Goal: Task Accomplishment & Management: Manage account settings

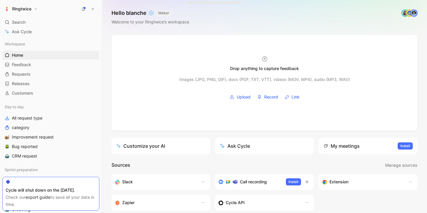
click at [31, 6] on h1 "Ringtwice" at bounding box center [21, 8] width 19 height 5
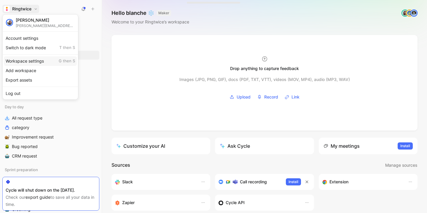
click at [27, 61] on div "Workspace settings G then S" at bounding box center [40, 60] width 73 height 9
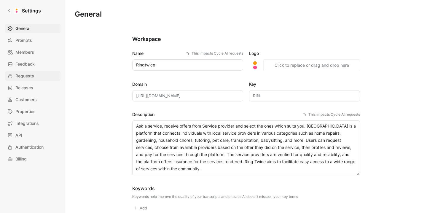
click at [34, 73] on link "Requests" at bounding box center [33, 75] width 56 height 9
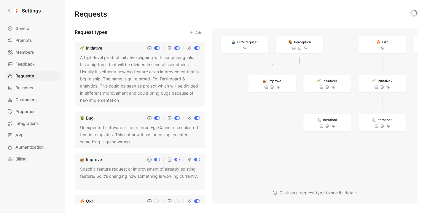
click at [105, 57] on div "A high-level product initiative aligning with company goals. It's a big topic t…" at bounding box center [140, 79] width 120 height 50
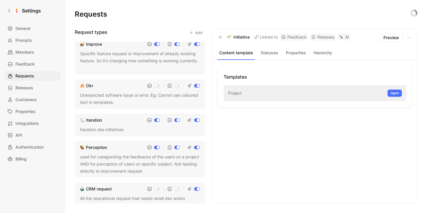
scroll to position [117, 0]
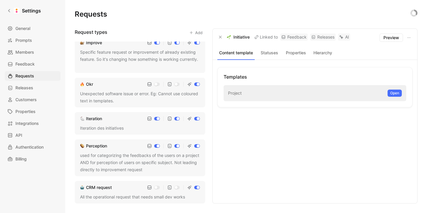
click at [119, 192] on div "CRM request All the operational request that needs small dev works" at bounding box center [140, 192] width 130 height 23
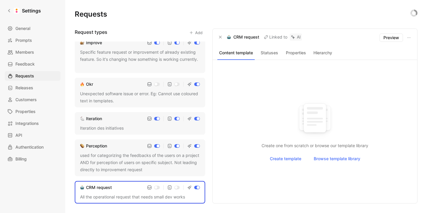
click at [120, 160] on div "used for categorizing the feedbacks of the users on a project AND for perceptio…" at bounding box center [140, 162] width 120 height 21
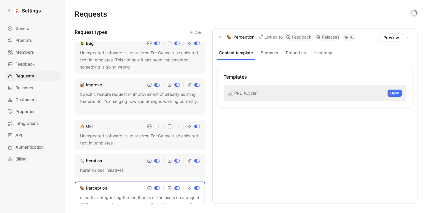
scroll to position [117, 0]
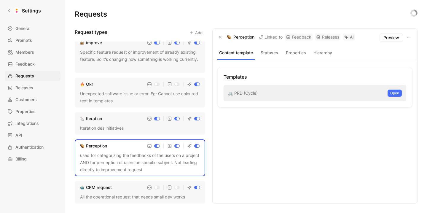
click at [115, 123] on div "Iteration Iteration des initiatives" at bounding box center [140, 123] width 130 height 23
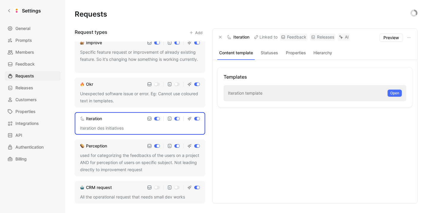
click at [117, 95] on div "Unexpected software issue or error. Eg: Cannot use coloured text in templates." at bounding box center [140, 97] width 120 height 14
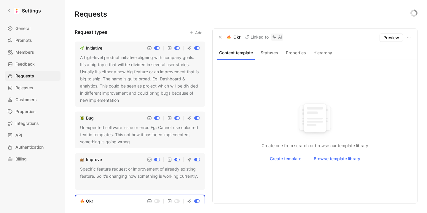
click at [112, 68] on div "A high-level product initiative aligning with company goals. It's a big topic t…" at bounding box center [140, 79] width 120 height 50
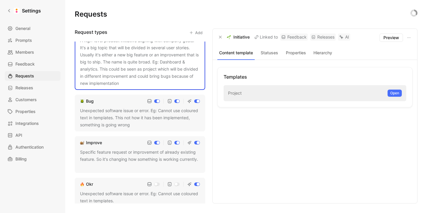
scroll to position [24, 0]
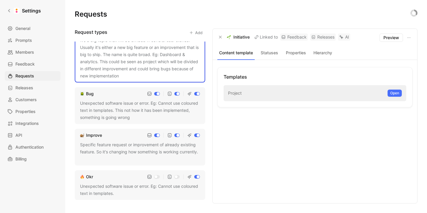
click at [113, 103] on div "Unexpected software issue or error. Eg: Cannot use coloured text in templates. …" at bounding box center [140, 110] width 120 height 21
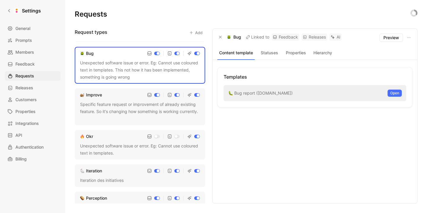
click at [113, 103] on div "Specific feature request or improvement of already existing feature. So it's ch…" at bounding box center [140, 111] width 120 height 21
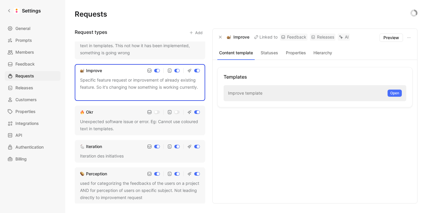
scroll to position [91, 0]
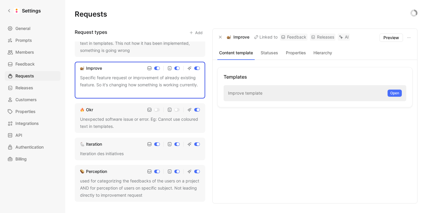
click at [112, 115] on div "Okr Unexpected software issue or error. Eg: Cannot use coloured text in templat…" at bounding box center [140, 118] width 130 height 30
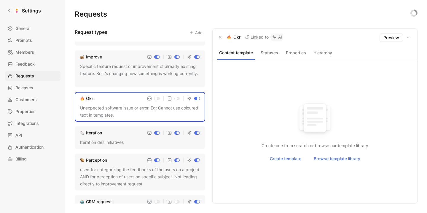
scroll to position [117, 0]
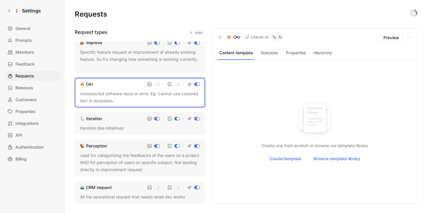
click at [119, 124] on div "Iteration Iteration des initiatives" at bounding box center [140, 123] width 130 height 23
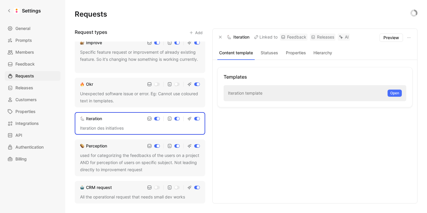
click at [117, 154] on div "used for categorizing the feedbacks of the users on a project AND for perceptio…" at bounding box center [140, 162] width 120 height 21
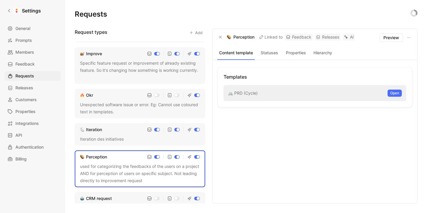
scroll to position [117, 0]
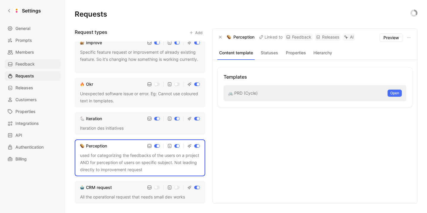
click at [34, 63] on span "Feedback" at bounding box center [24, 63] width 19 height 7
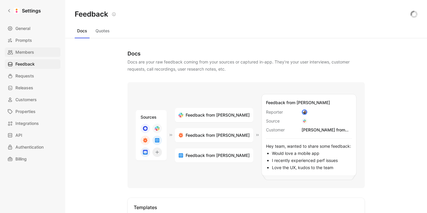
click at [35, 50] on link "Members" at bounding box center [33, 51] width 56 height 9
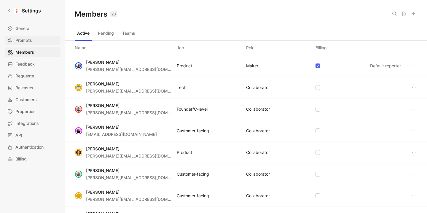
click at [32, 39] on span "Prompts" at bounding box center [23, 40] width 17 height 7
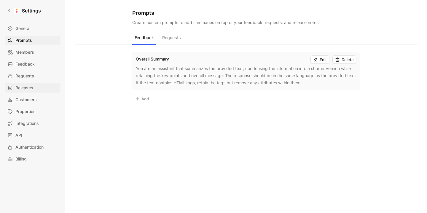
click at [31, 87] on span "Releases" at bounding box center [24, 87] width 18 height 7
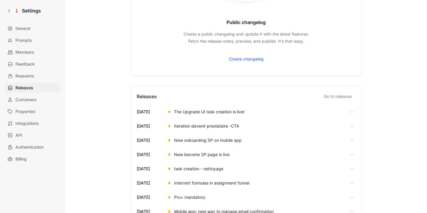
scroll to position [72, 0]
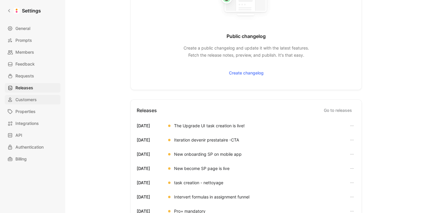
click at [36, 98] on span "Customers" at bounding box center [25, 99] width 21 height 7
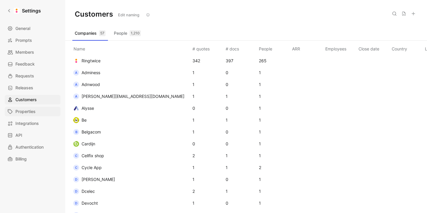
click at [31, 115] on span "Properties" at bounding box center [25, 111] width 20 height 7
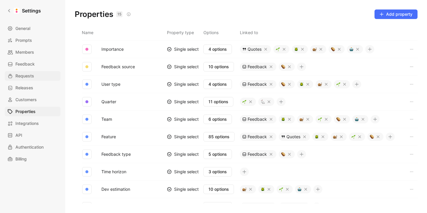
click at [23, 77] on span "Requests" at bounding box center [24, 75] width 19 height 7
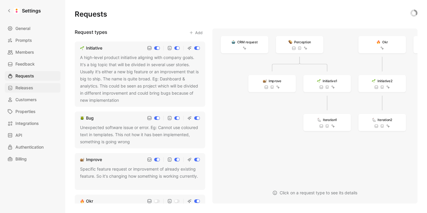
click at [23, 87] on span "Releases" at bounding box center [24, 87] width 18 height 7
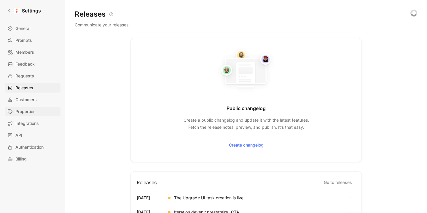
click at [29, 112] on span "Properties" at bounding box center [25, 111] width 20 height 7
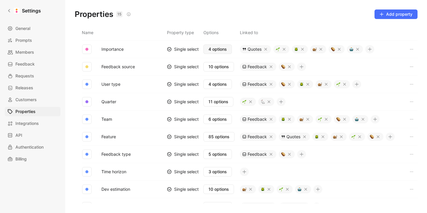
click at [219, 50] on span "4 options" at bounding box center [217, 49] width 18 height 7
click at [28, 63] on span "Feedback" at bounding box center [24, 63] width 19 height 7
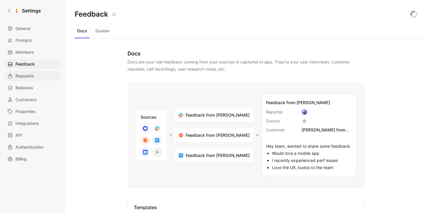
click at [39, 75] on link "Requests" at bounding box center [33, 75] width 56 height 9
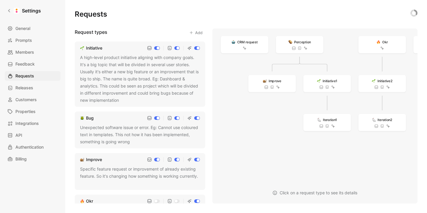
click at [111, 62] on div "A high-level product initiative aligning with company goals. It's a big topic t…" at bounding box center [140, 79] width 120 height 50
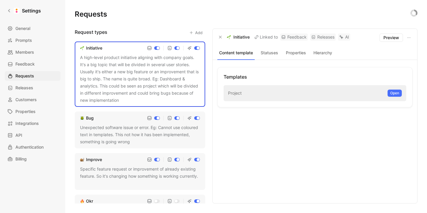
click at [268, 54] on button "Statuses" at bounding box center [269, 53] width 24 height 8
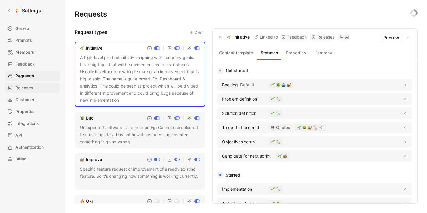
click at [46, 87] on link "Releases" at bounding box center [33, 87] width 56 height 9
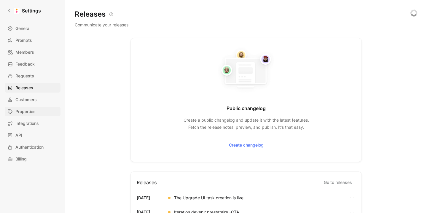
click at [33, 113] on span "Properties" at bounding box center [25, 111] width 20 height 7
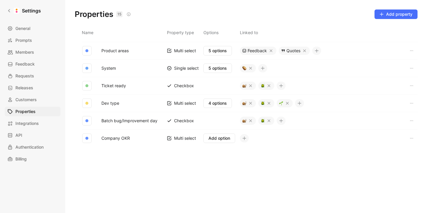
scroll to position [163, 0]
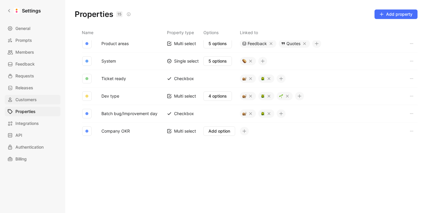
click at [31, 101] on span "Customers" at bounding box center [25, 99] width 21 height 7
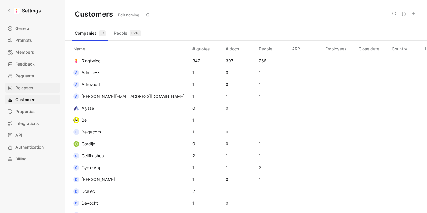
click at [31, 87] on span "Releases" at bounding box center [24, 87] width 18 height 7
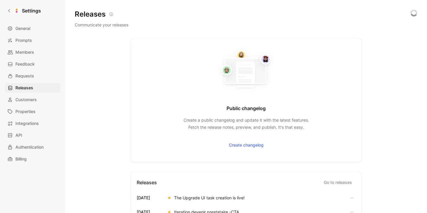
click at [31, 71] on div "General Prompts Members Feedback Requests Releases Customers Properties Integra…" at bounding box center [35, 94] width 60 height 140
click at [31, 75] on span "Requests" at bounding box center [24, 75] width 19 height 7
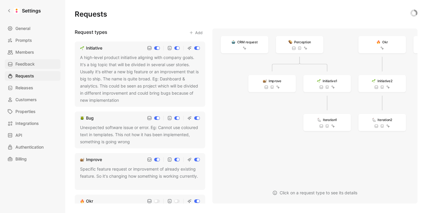
click at [31, 64] on span "Feedback" at bounding box center [24, 63] width 19 height 7
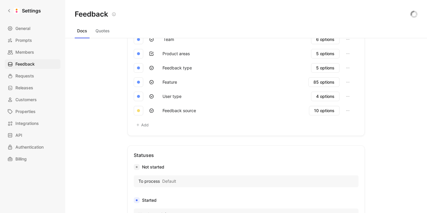
scroll to position [131, 0]
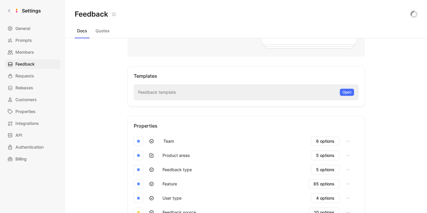
click at [103, 34] on button "Quotes" at bounding box center [102, 30] width 19 height 9
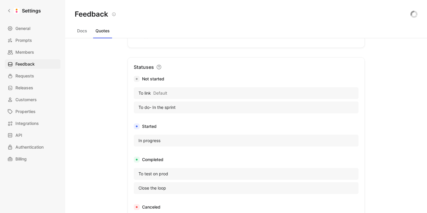
scroll to position [352, 0]
click at [82, 33] on button "Docs" at bounding box center [82, 30] width 15 height 9
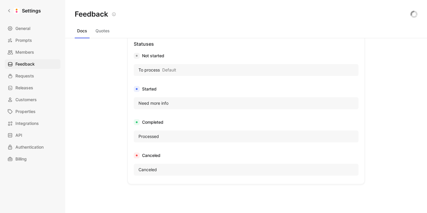
scroll to position [345, 0]
click at [103, 33] on button "Quotes" at bounding box center [102, 30] width 19 height 9
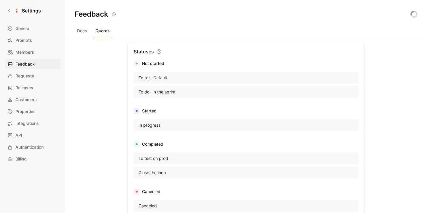
scroll to position [364, 0]
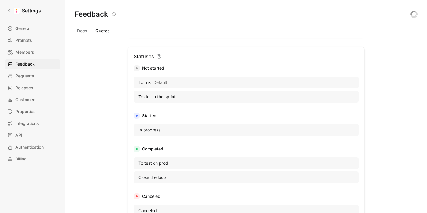
click at [86, 35] on button "Docs" at bounding box center [82, 30] width 15 height 9
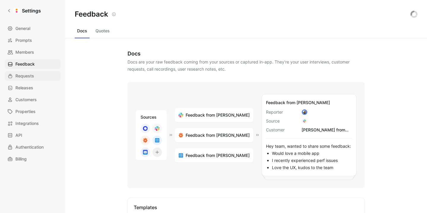
click at [33, 75] on span "Requests" at bounding box center [24, 75] width 19 height 7
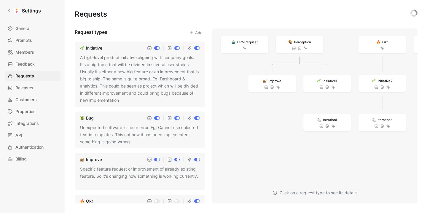
click at [129, 80] on div "A high-level product initiative aligning with company goals. It's a big topic t…" at bounding box center [140, 79] width 120 height 50
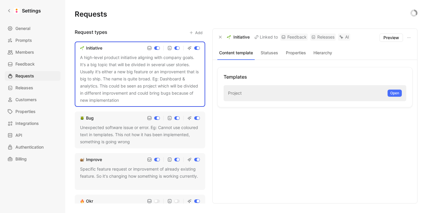
click at [270, 52] on button "Statuses" at bounding box center [269, 53] width 24 height 8
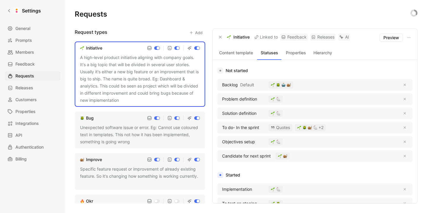
click at [149, 136] on div "Unexpected software issue or error. Eg: Cannot use coloured text in templates. …" at bounding box center [140, 134] width 120 height 21
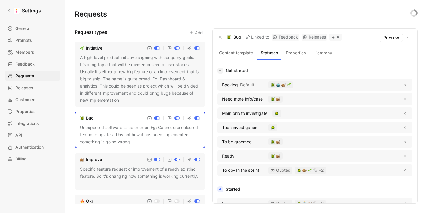
click at [164, 86] on div "A high-level product initiative aligning with company goals. It's a big topic t…" at bounding box center [140, 79] width 120 height 50
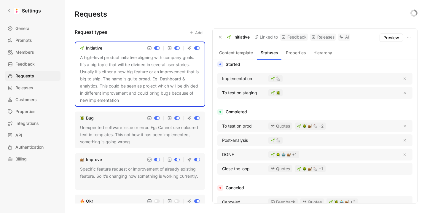
scroll to position [125, 0]
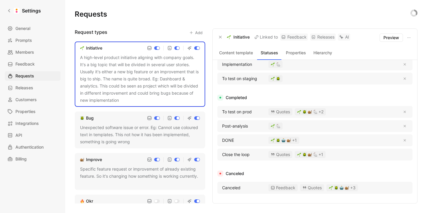
click at [157, 127] on div "Unexpected software issue or error. Eg: Cannot use coloured text in templates. …" at bounding box center [140, 134] width 120 height 21
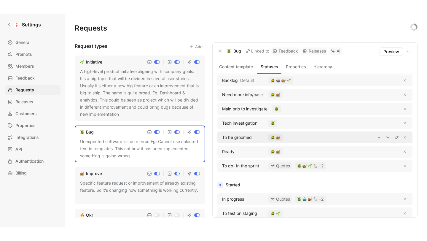
scroll to position [17, 0]
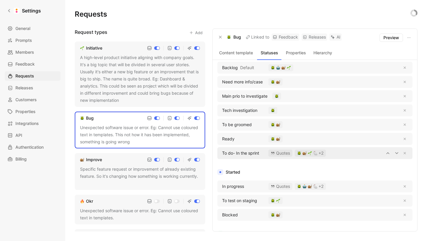
click at [244, 153] on span "To do- In the sprint" at bounding box center [240, 152] width 37 height 7
click at [258, 152] on span "To do- In the sprint" at bounding box center [240, 152] width 37 height 7
click at [245, 151] on span "To do- In the sprint" at bounding box center [240, 152] width 37 height 7
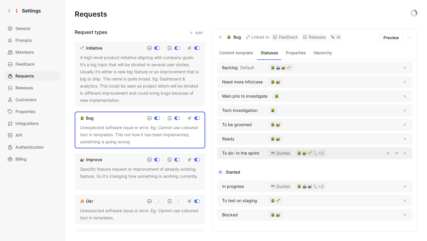
click at [245, 151] on span "To do- In the sprint" at bounding box center [240, 152] width 37 height 7
click at [296, 52] on button "Properties" at bounding box center [296, 53] width 24 height 8
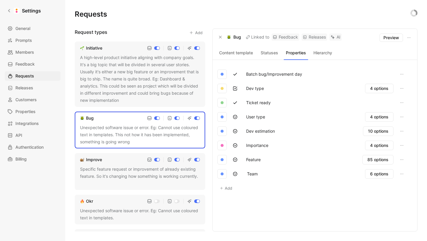
scroll to position [0, 0]
click at [270, 53] on button "Statuses" at bounding box center [269, 53] width 24 height 8
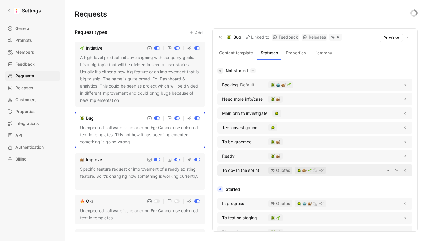
click at [251, 170] on span "To do- In the sprint" at bounding box center [240, 170] width 37 height 7
click at [321, 52] on button "Hierarchy" at bounding box center [322, 53] width 24 height 8
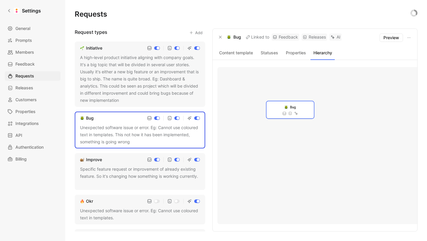
click at [296, 54] on button "Properties" at bounding box center [296, 53] width 24 height 8
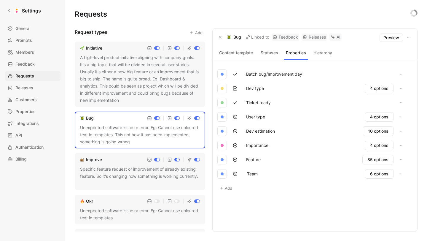
click at [268, 50] on button "Statuses" at bounding box center [269, 53] width 24 height 8
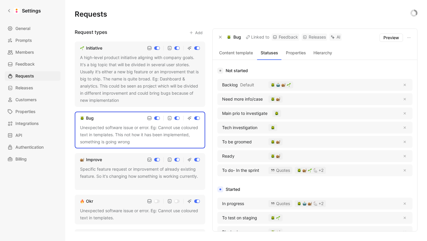
click at [241, 51] on button "Content template" at bounding box center [235, 53] width 37 height 8
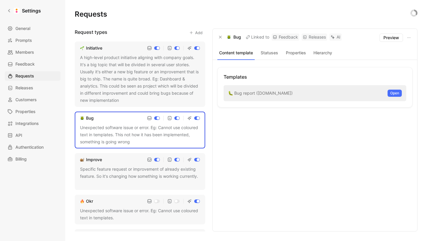
click at [269, 50] on button "Statuses" at bounding box center [269, 53] width 24 height 8
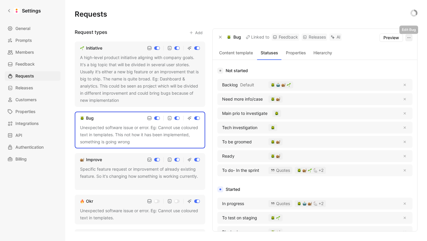
click at [410, 37] on icon "button" at bounding box center [408, 37] width 5 height 5
click at [398, 52] on span "Edit request type" at bounding box center [392, 50] width 33 height 5
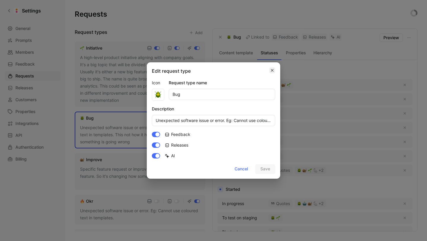
click at [273, 69] on icon "button" at bounding box center [272, 70] width 4 height 5
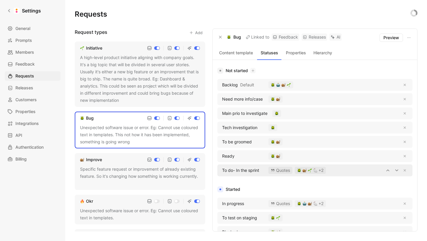
click at [236, 170] on span "To do- In the sprint" at bounding box center [240, 170] width 37 height 7
click at [254, 180] on div "Not started Backlog Default Need more info/case Main prio to investigate Tech i…" at bounding box center [314, 201] width 195 height 268
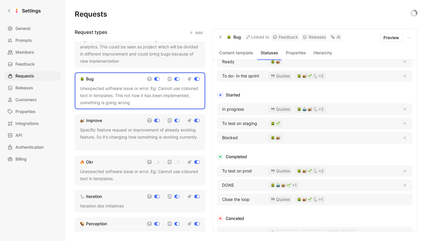
scroll to position [46, 0]
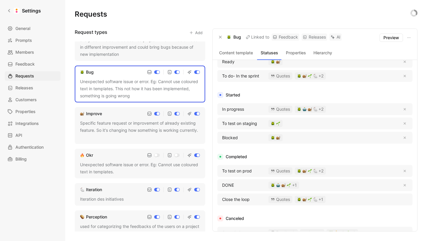
click at [118, 130] on div "Specific feature request or improvement of already existing feature. So it's ch…" at bounding box center [140, 129] width 120 height 21
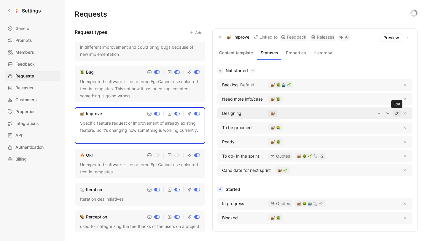
click at [396, 114] on icon "button" at bounding box center [396, 113] width 5 height 5
drag, startPoint x: 236, startPoint y: 113, endPoint x: 282, endPoint y: 117, distance: 46.4
click at [282, 117] on input "Designing" at bounding box center [252, 113] width 66 height 9
type input "Design"
click at [136, 125] on div "Specific feature request or improvement of already existing feature. So it's ch…" at bounding box center [140, 129] width 120 height 21
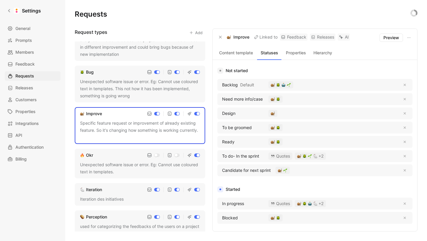
click at [133, 94] on button at bounding box center [134, 96] width 6 height 6
click at [30, 64] on span "Feedback" at bounding box center [24, 63] width 19 height 7
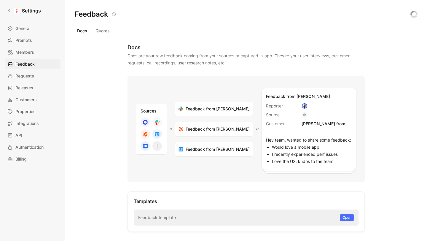
scroll to position [7, 0]
click at [104, 34] on button "Quotes" at bounding box center [102, 30] width 19 height 9
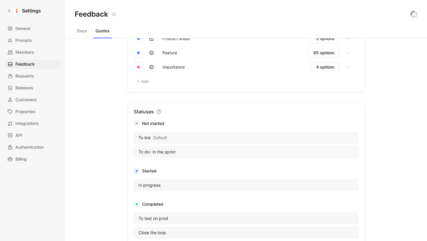
scroll to position [318, 0]
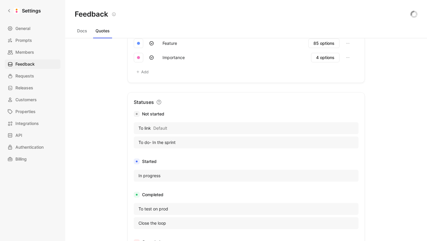
click at [342, 146] on div "To do- In the sprint" at bounding box center [246, 142] width 225 height 12
click at [324, 141] on div "To do- In the sprint" at bounding box center [246, 142] width 225 height 12
click at [169, 142] on span "To do- In the sprint" at bounding box center [156, 142] width 37 height 7
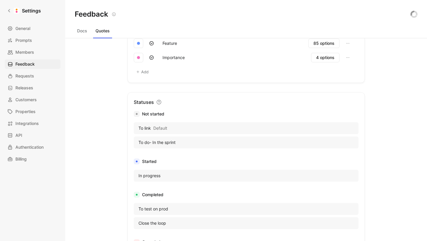
click at [169, 142] on span "To do- In the sprint" at bounding box center [156, 142] width 37 height 7
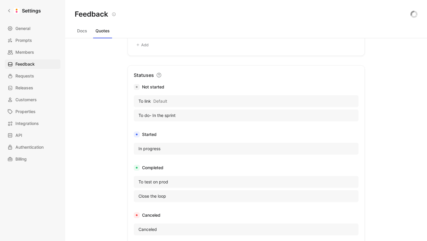
scroll to position [299, 0]
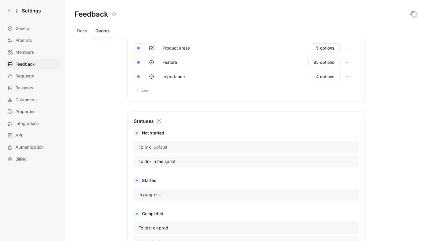
click at [153, 160] on span "To do- In the sprint" at bounding box center [156, 161] width 37 height 7
click at [159, 122] on icon at bounding box center [158, 120] width 5 height 5
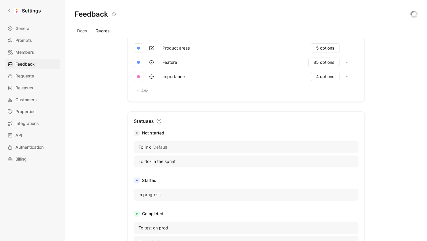
click at [159, 122] on icon at bounding box center [158, 120] width 5 height 5
click at [67, 108] on div "Quotes Quotes are snippets from your feedback docs. You can link them to reques…" at bounding box center [246, 139] width 362 height 202
click at [28, 79] on span "Requests" at bounding box center [24, 75] width 19 height 7
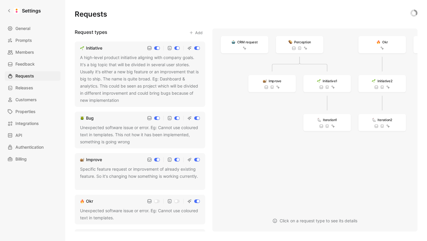
scroll to position [36, 0]
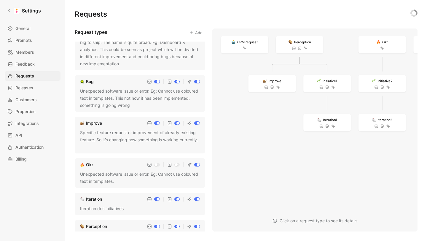
click at [125, 131] on div "Specific feature request or improvement of already existing feature. So it's ch…" at bounding box center [140, 139] width 120 height 21
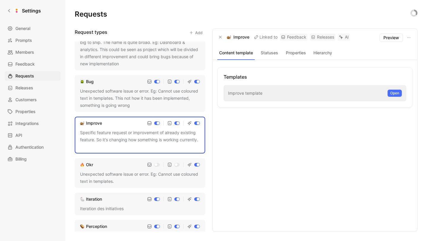
click at [268, 54] on button "Statuses" at bounding box center [269, 53] width 24 height 8
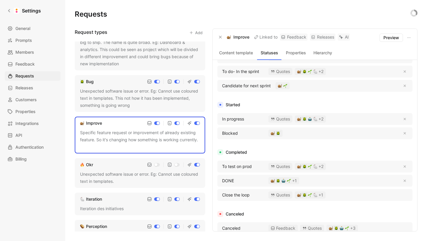
scroll to position [97, 0]
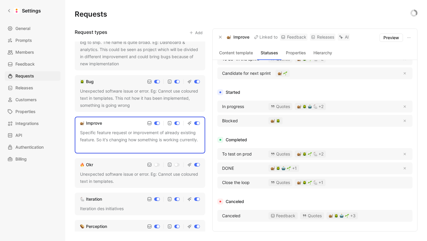
click at [169, 105] on div "Unexpected software issue or error. Eg: Cannot use coloured text in templates. …" at bounding box center [140, 97] width 120 height 21
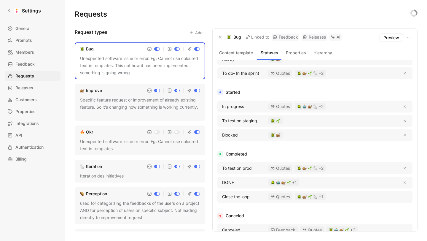
scroll to position [89, 0]
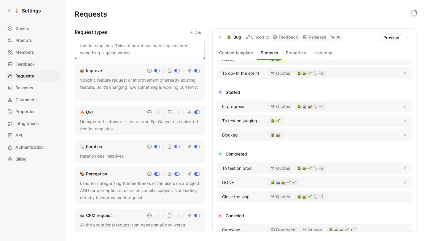
click at [121, 92] on div "Specific feature request or improvement of already existing feature. So it's ch…" at bounding box center [140, 86] width 120 height 21
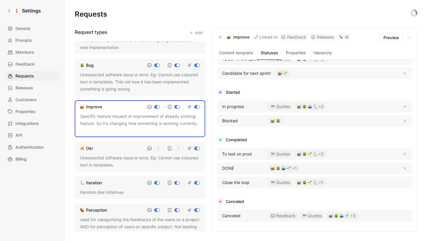
scroll to position [50, 0]
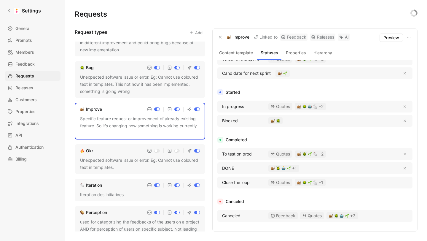
click at [124, 76] on div "Unexpected software issue or error. Eg: Cannot use coloured text in templates. …" at bounding box center [140, 84] width 120 height 21
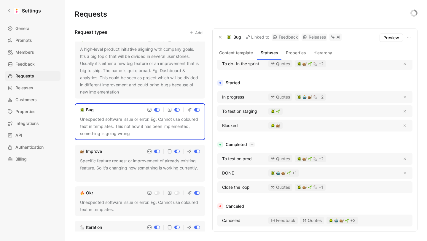
scroll to position [111, 0]
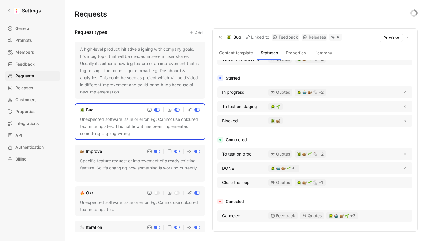
click at [118, 154] on div "Improve" at bounding box center [140, 151] width 120 height 7
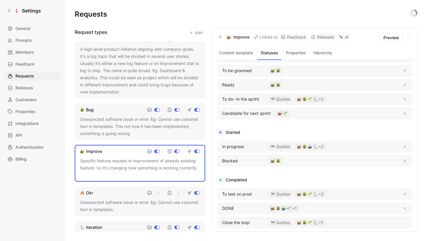
scroll to position [57, 0]
click at [396, 208] on icon "button" at bounding box center [396, 207] width 5 height 5
type input "Done"
click at [136, 126] on div "Unexpected software issue or error. Eg: Cannot use coloured text in templates. …" at bounding box center [140, 126] width 120 height 21
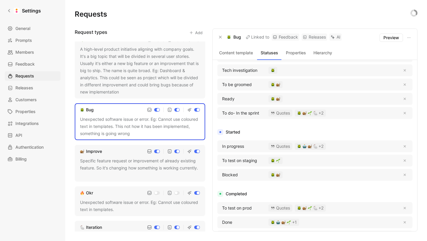
click at [163, 75] on div "A high-level product initiative aligning with company goals. It's a big topic t…" at bounding box center [140, 71] width 120 height 50
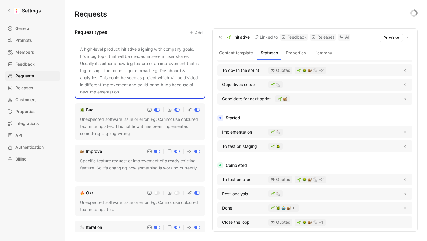
click at [139, 125] on div "Unexpected software issue or error. Eg: Cannot use coloured text in templates. …" at bounding box center [140, 126] width 120 height 21
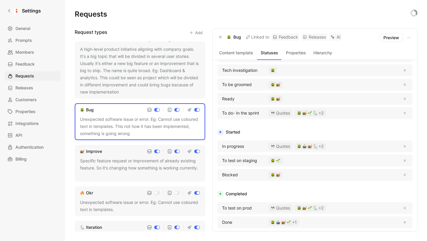
click at [125, 164] on div "Specific feature request or improvement of already existing feature. So it's ch…" at bounding box center [140, 167] width 120 height 21
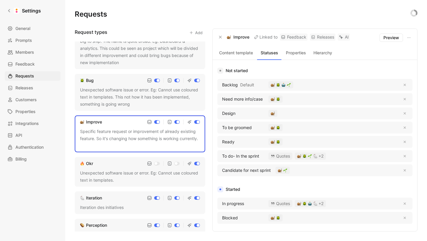
click at [105, 170] on div "Unexpected software issue or error. Eg: Cannot use coloured text in templates." at bounding box center [140, 176] width 120 height 14
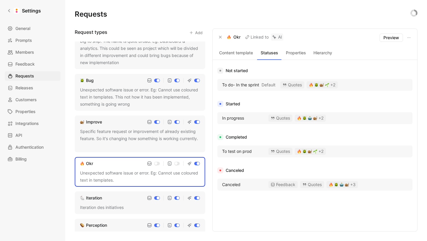
click at [123, 201] on div "Iteration" at bounding box center [140, 197] width 120 height 7
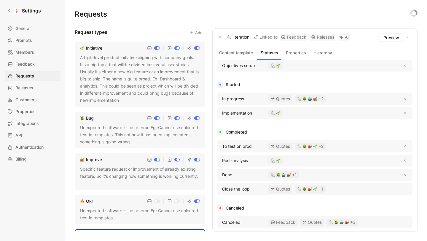
click at [110, 72] on div "A high-level product initiative aligning with company goals. It's a big topic t…" at bounding box center [140, 79] width 120 height 50
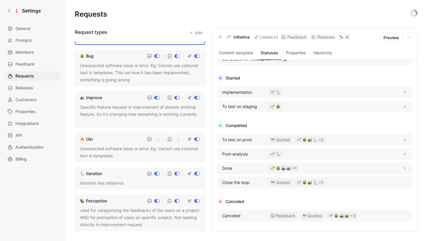
scroll to position [89, 0]
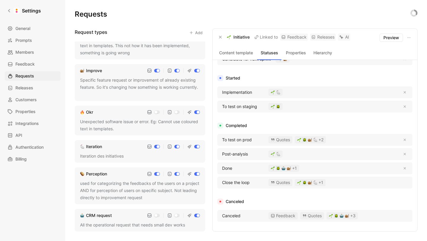
click at [113, 123] on div "Unexpected software issue or error. Eg: Cannot use coloured text in templates." at bounding box center [140, 125] width 120 height 14
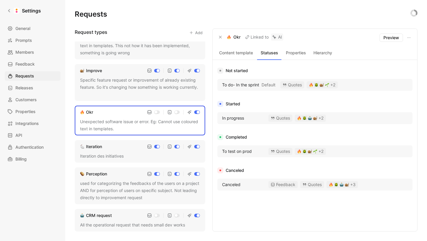
click at [112, 151] on div "Iteration Iteration des initiatives" at bounding box center [140, 151] width 130 height 23
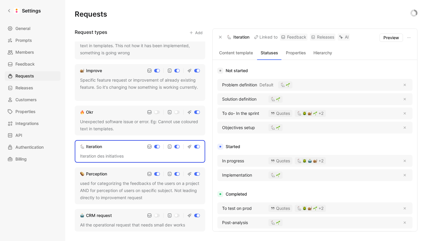
click at [112, 181] on div "used for categorizing the feedbacks of the users on a project AND for perceptio…" at bounding box center [140, 190] width 120 height 21
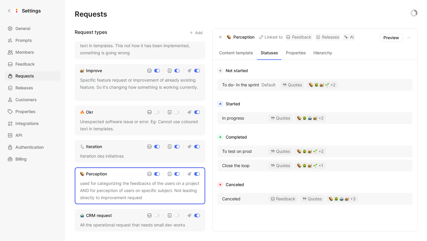
click at [127, 213] on div "All the operational request that needs small dev works" at bounding box center [140, 224] width 120 height 7
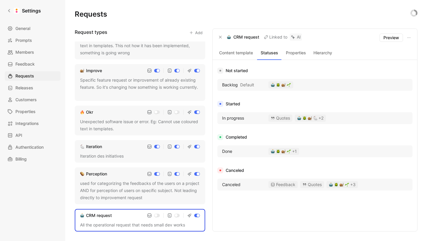
click at [120, 149] on div "Iteration" at bounding box center [140, 146] width 120 height 7
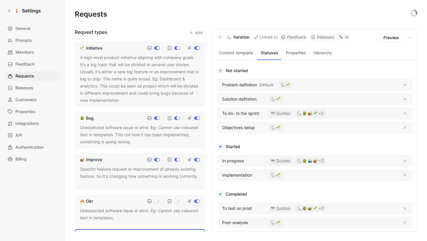
click at [124, 82] on div "A high-level product initiative aligning with company goals. It's a big topic t…" at bounding box center [140, 79] width 120 height 50
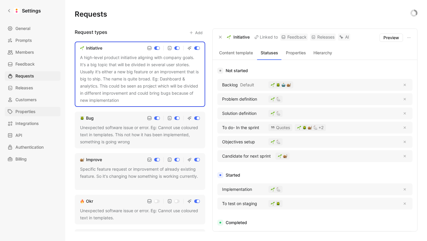
click at [31, 110] on span "Properties" at bounding box center [25, 111] width 20 height 7
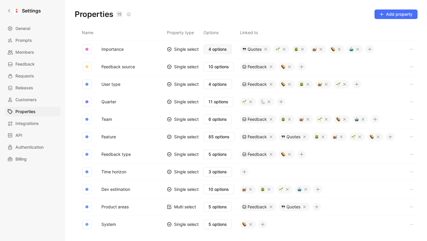
click at [216, 48] on span "4 options" at bounding box center [217, 49] width 18 height 7
click at [211, 66] on span "10 options" at bounding box center [218, 66] width 20 height 7
click at [208, 86] on span "4 options" at bounding box center [217, 84] width 18 height 7
click at [218, 105] on button "11 options" at bounding box center [218, 101] width 30 height 9
drag, startPoint x: 115, startPoint y: 100, endPoint x: 106, endPoint y: 100, distance: 8.9
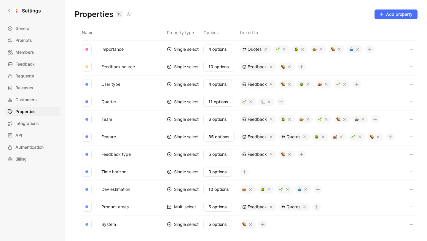
click at [106, 100] on button "Quarter" at bounding box center [109, 102] width 20 height 8
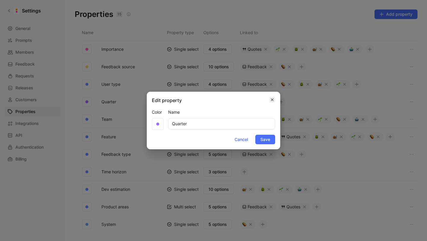
click at [272, 97] on button "button" at bounding box center [272, 100] width 6 height 6
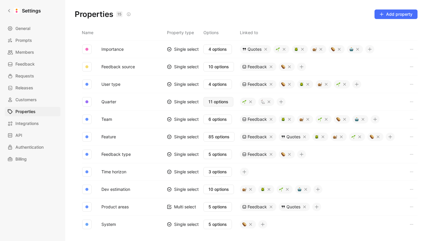
click at [222, 103] on span "11 options" at bounding box center [218, 101] width 20 height 7
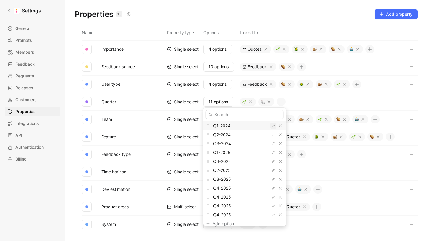
click at [272, 127] on icon "button" at bounding box center [274, 126] width 4 height 4
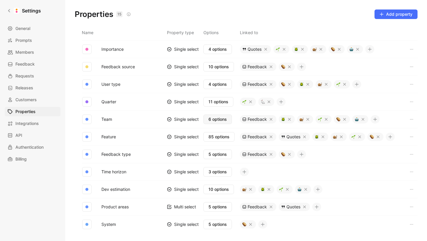
click at [219, 121] on span "6 options" at bounding box center [217, 119] width 18 height 7
click at [221, 138] on span "85 options" at bounding box center [218, 136] width 21 height 7
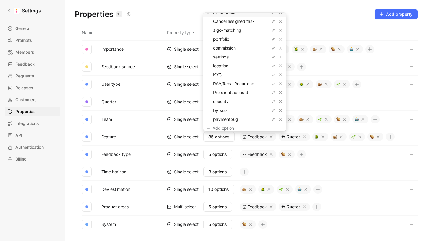
scroll to position [658, 0]
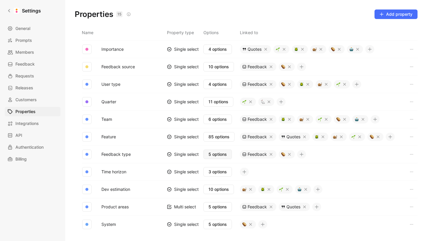
click at [220, 154] on span "5 options" at bounding box center [217, 154] width 18 height 7
click at [219, 137] on span "85 options" at bounding box center [218, 136] width 21 height 7
click at [221, 151] on span "5 options" at bounding box center [217, 154] width 18 height 7
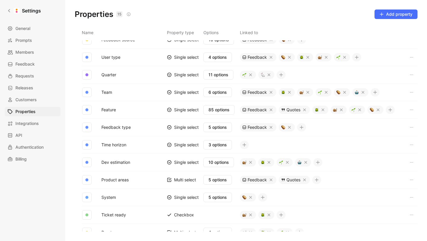
scroll to position [30, 0]
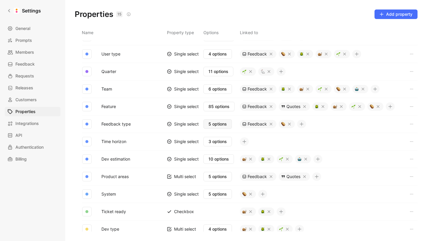
click at [217, 127] on span "5 options" at bounding box center [217, 123] width 18 height 7
click at [221, 142] on span "3 options" at bounding box center [217, 141] width 18 height 7
click at [219, 160] on span "10 options" at bounding box center [218, 158] width 20 height 7
click at [216, 178] on span "5 options" at bounding box center [217, 176] width 18 height 7
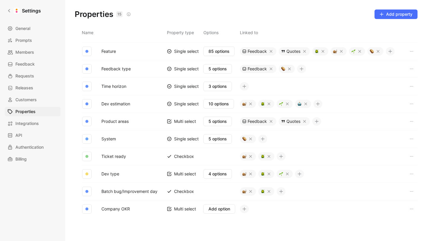
scroll to position [93, 0]
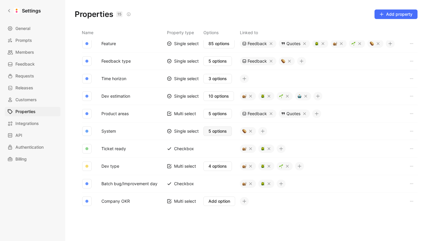
click at [219, 129] on span "5 options" at bounding box center [217, 130] width 18 height 7
click at [103, 182] on button "Batch bug/Improvement day" at bounding box center [129, 184] width 61 height 8
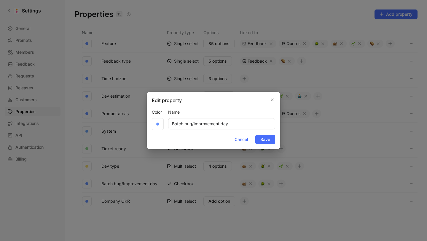
click at [241, 125] on input "Batch bug/Improvement day" at bounding box center [221, 123] width 107 height 11
click at [199, 123] on input "Batch bug/Improvement day" at bounding box center [221, 123] width 107 height 11
click at [193, 123] on input "Batch bug/Improvement day" at bounding box center [221, 123] width 107 height 11
drag, startPoint x: 193, startPoint y: 124, endPoint x: 238, endPoint y: 124, distance: 45.1
click at [238, 124] on input "Batch bug/Improvement day" at bounding box center [221, 123] width 107 height 11
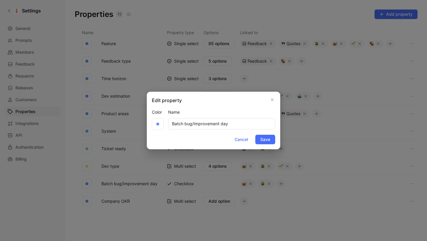
click at [188, 125] on input "Batch bug/Improvement day" at bounding box center [221, 123] width 107 height 11
drag, startPoint x: 194, startPoint y: 124, endPoint x: 117, endPoint y: 123, distance: 76.2
click at [117, 123] on div "Edit property Color Name Batch bug/Improvement day Cancel Save" at bounding box center [213, 120] width 427 height 241
click at [207, 125] on input "Improvement day" at bounding box center [221, 123] width 107 height 11
click at [197, 124] on input "Improvement days" at bounding box center [221, 123] width 107 height 11
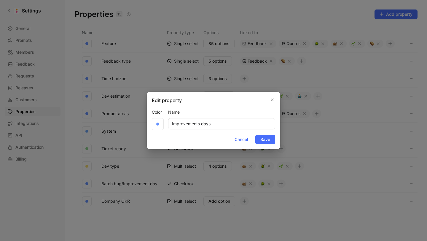
click at [213, 125] on input "Improvements days" at bounding box center [221, 123] width 107 height 11
type input "Improvements days"
click at [264, 138] on span "Save" at bounding box center [265, 139] width 10 height 7
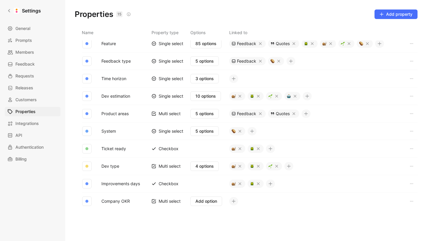
click at [126, 200] on button "Company OKR" at bounding box center [115, 201] width 33 height 8
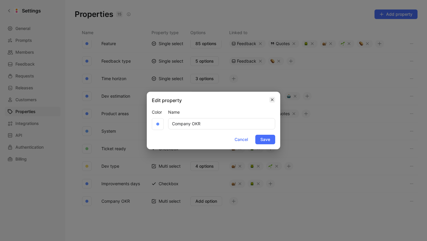
click at [272, 98] on icon "button" at bounding box center [272, 99] width 4 height 5
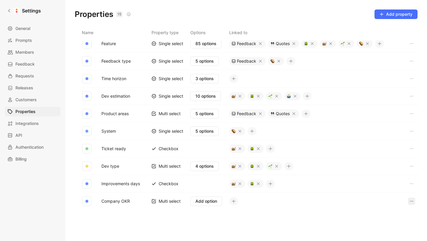
click at [413, 200] on icon "button" at bounding box center [411, 201] width 5 height 5
click at [404, 213] on span "Delete" at bounding box center [401, 213] width 12 height 5
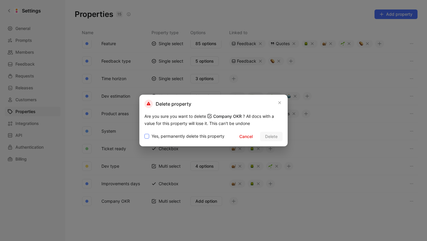
click at [178, 137] on span "Yes, permanently delete this property" at bounding box center [187, 136] width 73 height 7
click at [144, 133] on input "Yes, permanently delete this property" at bounding box center [144, 133] width 0 height 0
click at [272, 136] on span "Delete" at bounding box center [271, 136] width 12 height 7
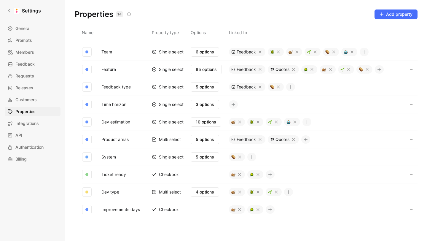
scroll to position [0, 0]
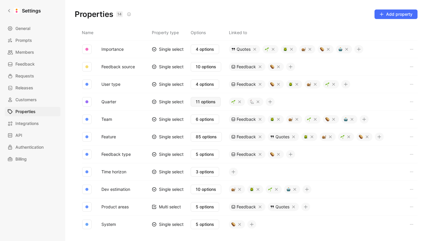
click at [208, 101] on span "11 options" at bounding box center [206, 101] width 20 height 7
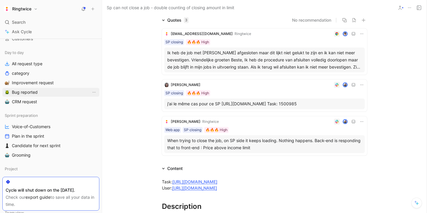
scroll to position [73, 0]
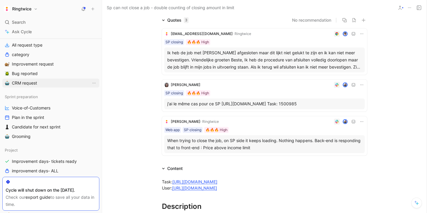
click at [33, 86] on link "CRM request" at bounding box center [50, 83] width 97 height 9
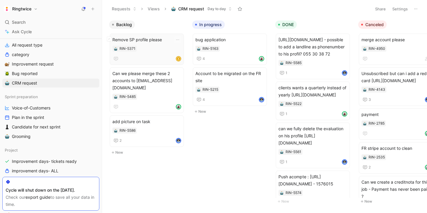
click at [157, 47] on div "RIN-5371" at bounding box center [146, 49] width 69 height 6
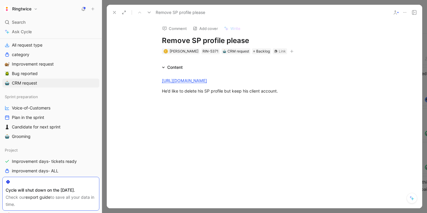
click at [111, 11] on button at bounding box center [114, 12] width 8 height 8
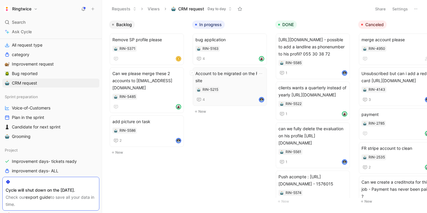
scroll to position [0, 17]
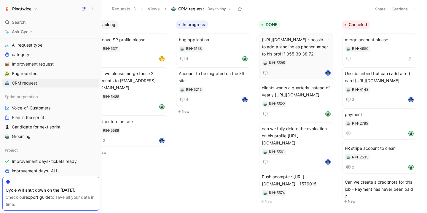
click at [301, 55] on span "[URL][DOMAIN_NAME] - possible to add a landline as phonenumber to his profil? 0…" at bounding box center [296, 46] width 69 height 21
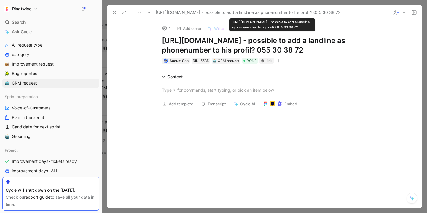
click at [114, 13] on use at bounding box center [114, 12] width 2 height 2
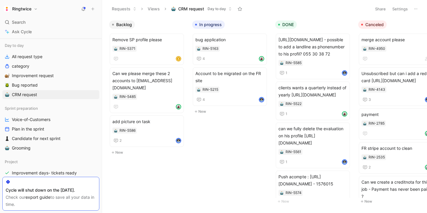
scroll to position [63, 0]
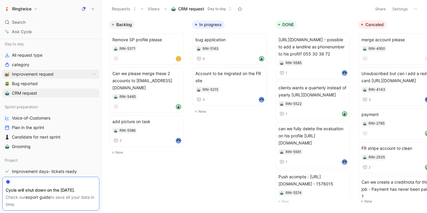
click at [55, 75] on link "Improvement request" at bounding box center [50, 74] width 97 height 9
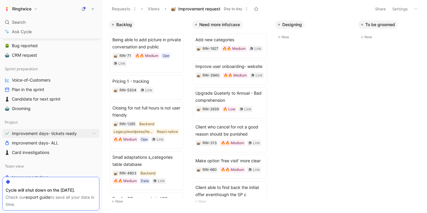
scroll to position [119, 0]
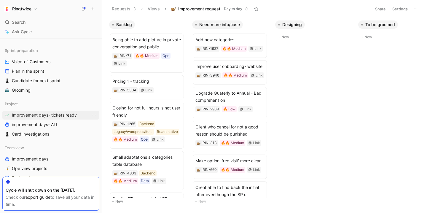
click at [58, 114] on span "Improvement days- tickets ready" at bounding box center [44, 115] width 65 height 6
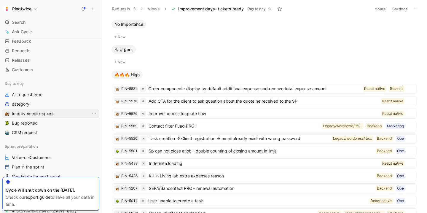
scroll to position [17, 0]
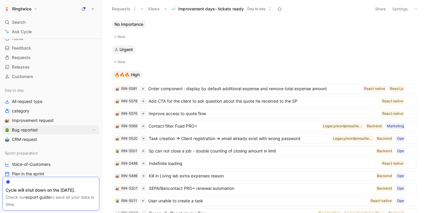
click at [27, 131] on span "Bug reported" at bounding box center [25, 130] width 26 height 6
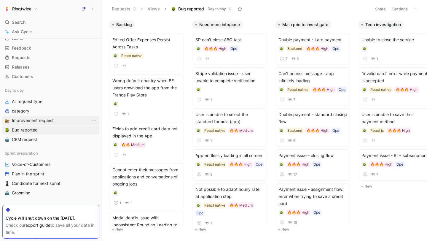
click at [53, 119] on span "Improvement request" at bounding box center [33, 120] width 42 height 6
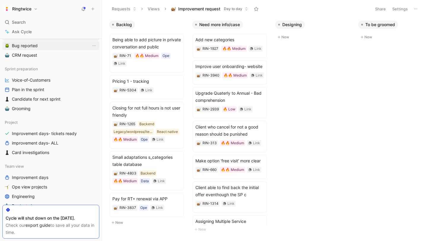
scroll to position [138, 0]
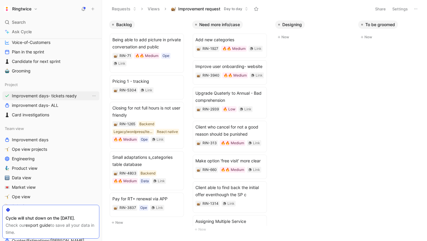
click at [57, 95] on span "Improvement days- tickets ready" at bounding box center [44, 96] width 65 height 6
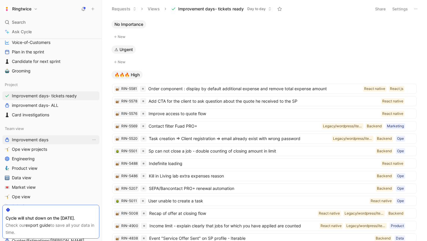
click at [54, 142] on link "Improvement days" at bounding box center [50, 139] width 97 height 9
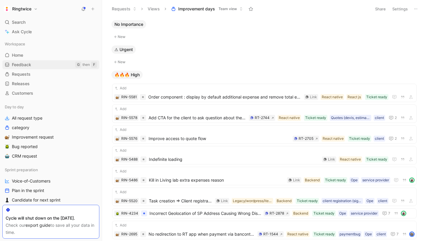
click at [29, 67] on span "Feedback" at bounding box center [21, 65] width 19 height 6
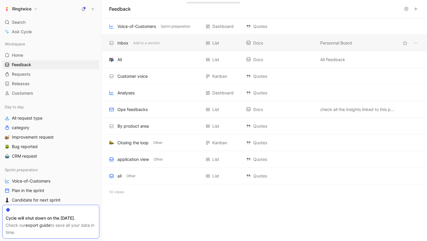
click at [125, 43] on div "Inbox" at bounding box center [122, 42] width 11 height 7
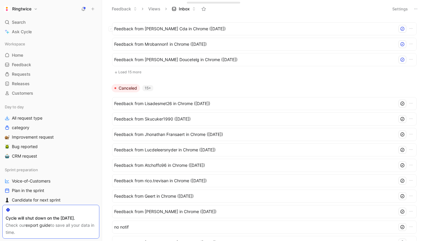
scroll to position [434, 0]
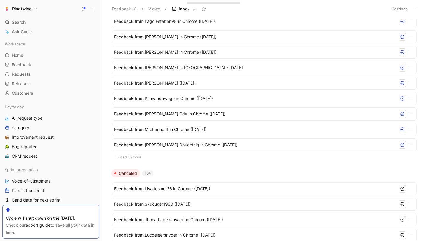
click at [131, 156] on button "Load 15 more" at bounding box center [264, 157] width 304 height 7
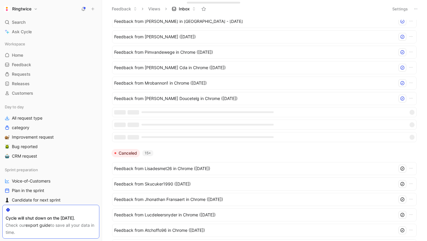
scroll to position [488, 0]
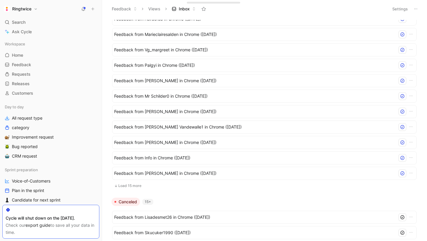
click at [131, 187] on button "Load 15 more" at bounding box center [264, 185] width 304 height 7
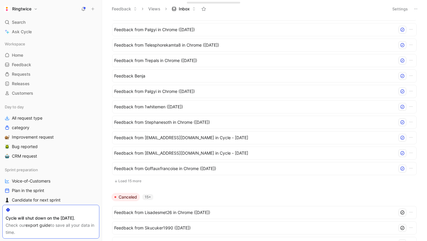
scroll to position [937, 0]
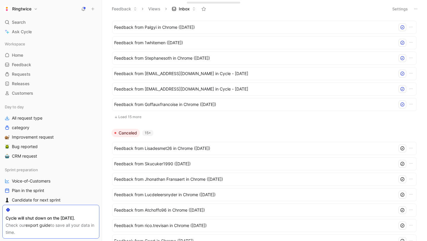
click at [131, 117] on button "Load 15 more" at bounding box center [264, 116] width 304 height 7
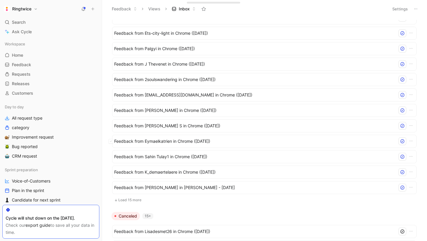
scroll to position [1121, 0]
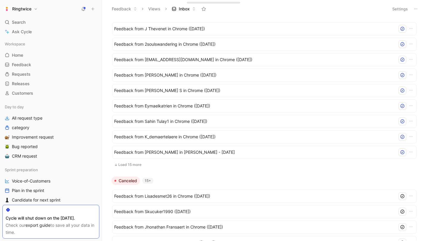
click at [129, 166] on button "Load 15 more" at bounding box center [264, 164] width 304 height 7
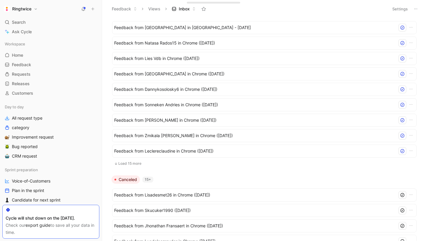
scroll to position [1353, 0]
click at [130, 162] on button "Load 15 more" at bounding box center [264, 162] width 304 height 7
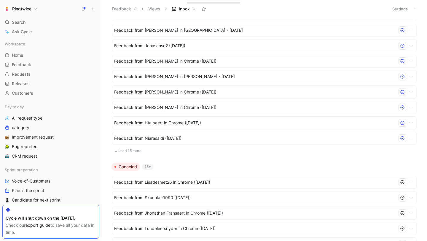
scroll to position [1605, 0]
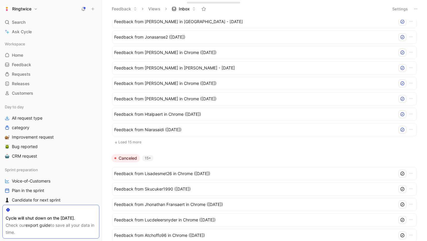
click at [135, 142] on button "Load 15 more" at bounding box center [264, 141] width 304 height 7
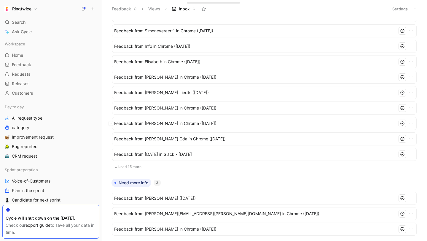
scroll to position [111, 0]
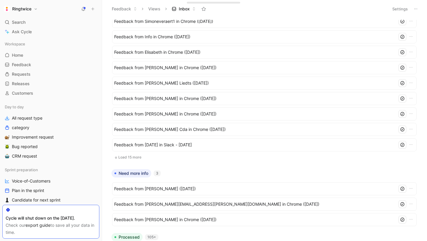
click at [131, 157] on button "Load 15 more" at bounding box center [264, 157] width 304 height 7
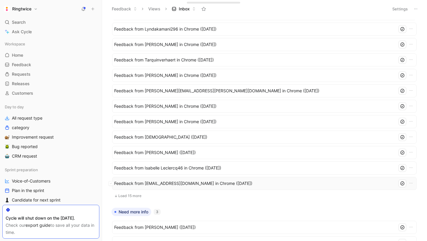
scroll to position [309, 0]
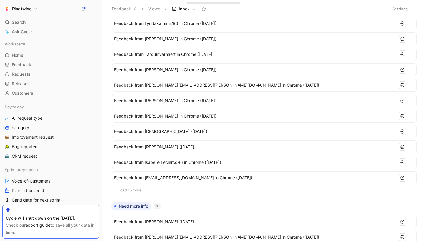
click at [131, 189] on button "Load 15 more" at bounding box center [264, 189] width 304 height 7
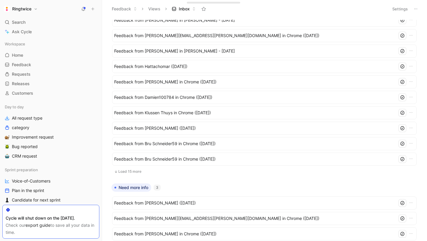
scroll to position [566, 0]
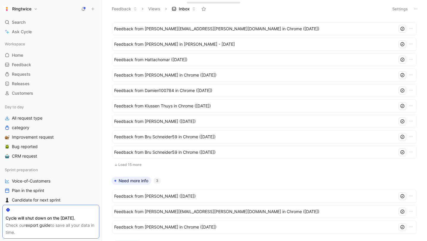
click at [134, 163] on button "Load 15 more" at bounding box center [264, 164] width 304 height 7
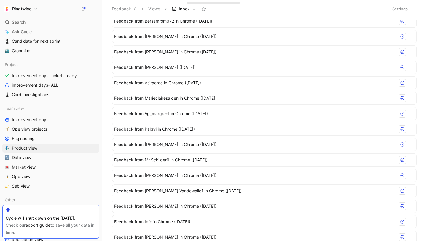
scroll to position [158, 0]
click at [39, 86] on span "improvement days- ALL" at bounding box center [35, 85] width 47 height 6
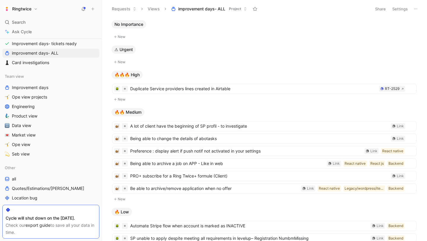
scroll to position [197, 0]
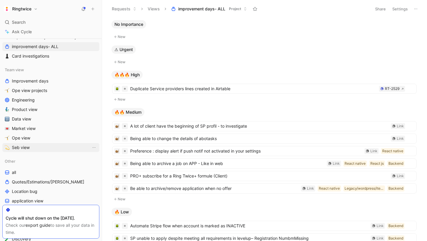
click at [38, 145] on link "Seb view" at bounding box center [50, 147] width 97 height 9
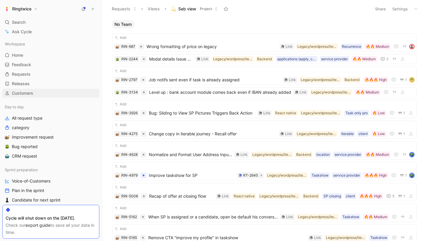
click at [44, 93] on link "Customers" at bounding box center [50, 93] width 97 height 9
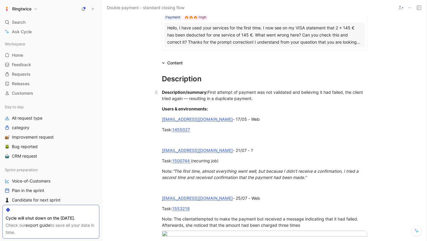
scroll to position [312, 0]
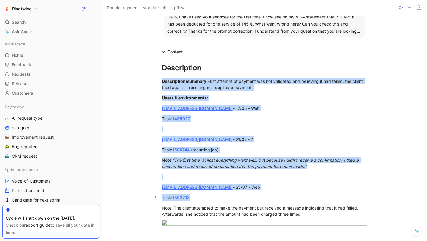
drag, startPoint x: 162, startPoint y: 81, endPoint x: 275, endPoint y: 199, distance: 163.7
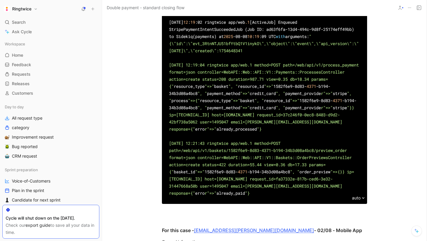
scroll to position [1445, 0]
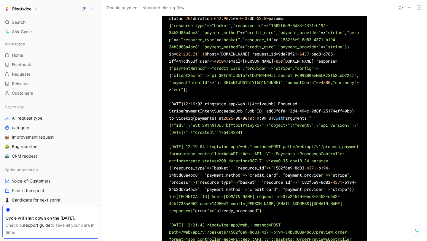
click at [420, 9] on use at bounding box center [419, 8] width 4 height 4
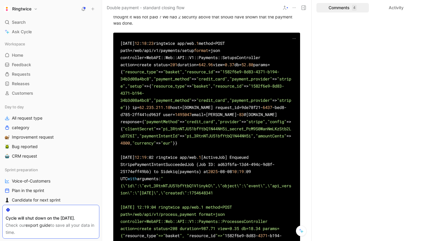
scroll to position [1476, 0]
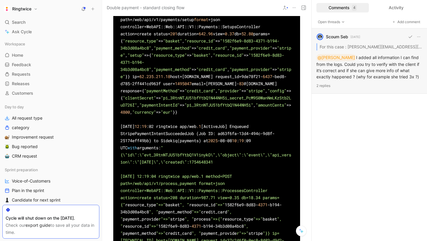
click at [374, 69] on div "Scoum Seb 2 months ago For this case : annverhaeghe@hotmail.com - Web flow - 3 …" at bounding box center [369, 60] width 115 height 65
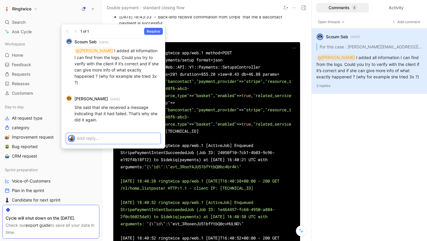
scroll to position [0, 0]
